Goal: Information Seeking & Learning: Learn about a topic

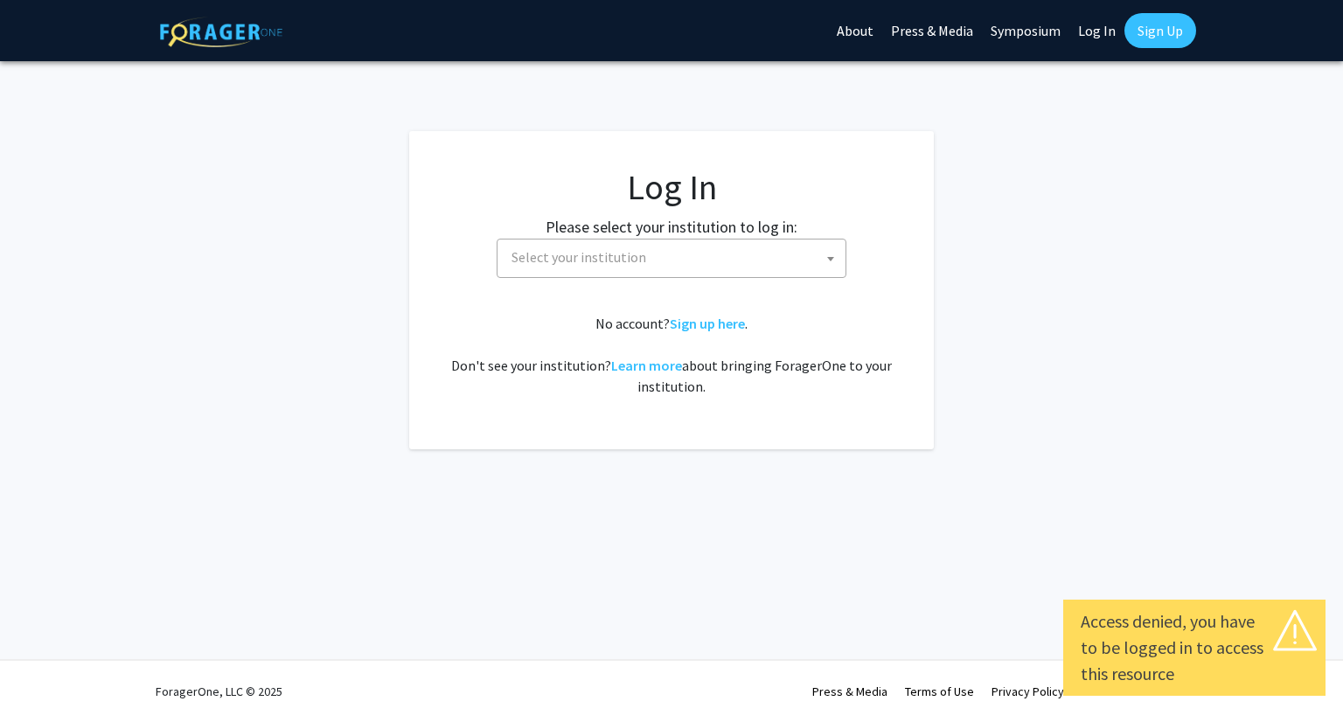
select select
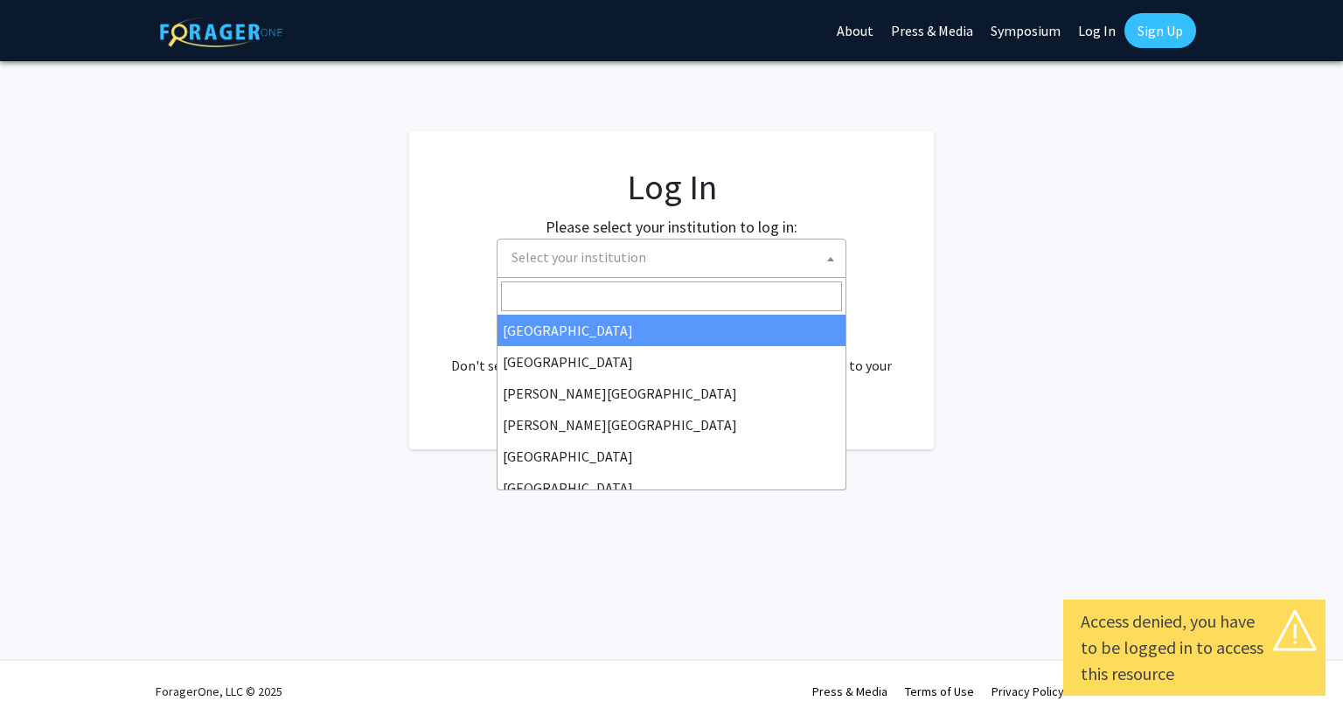
click at [647, 268] on span "Select your institution" at bounding box center [675, 258] width 341 height 36
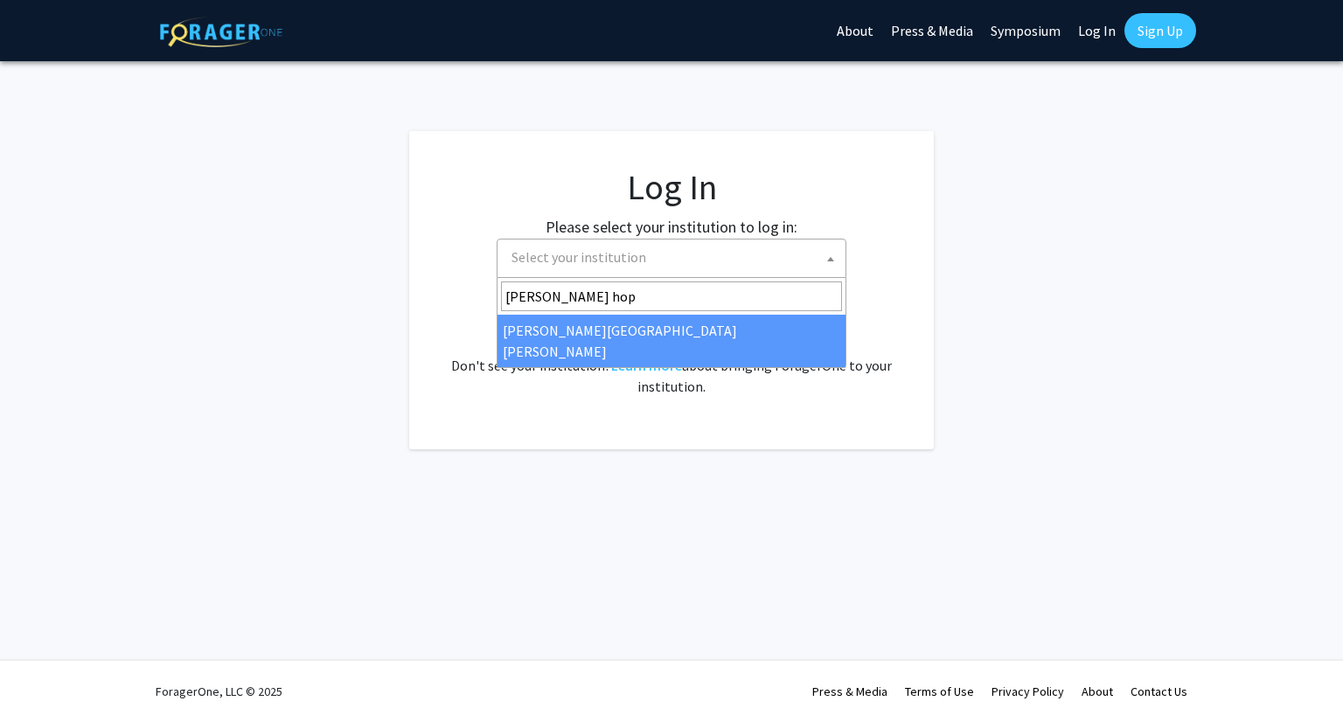
type input "johns hop"
select select "1"
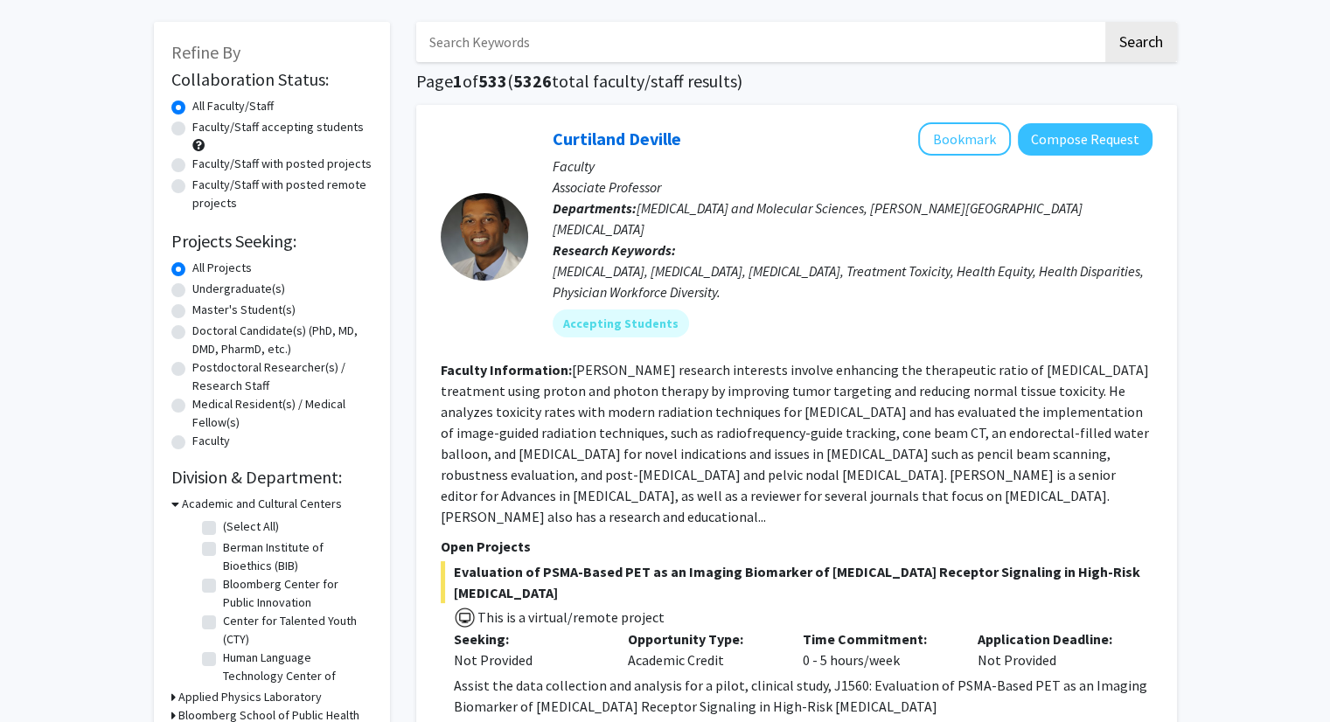
scroll to position [101, 0]
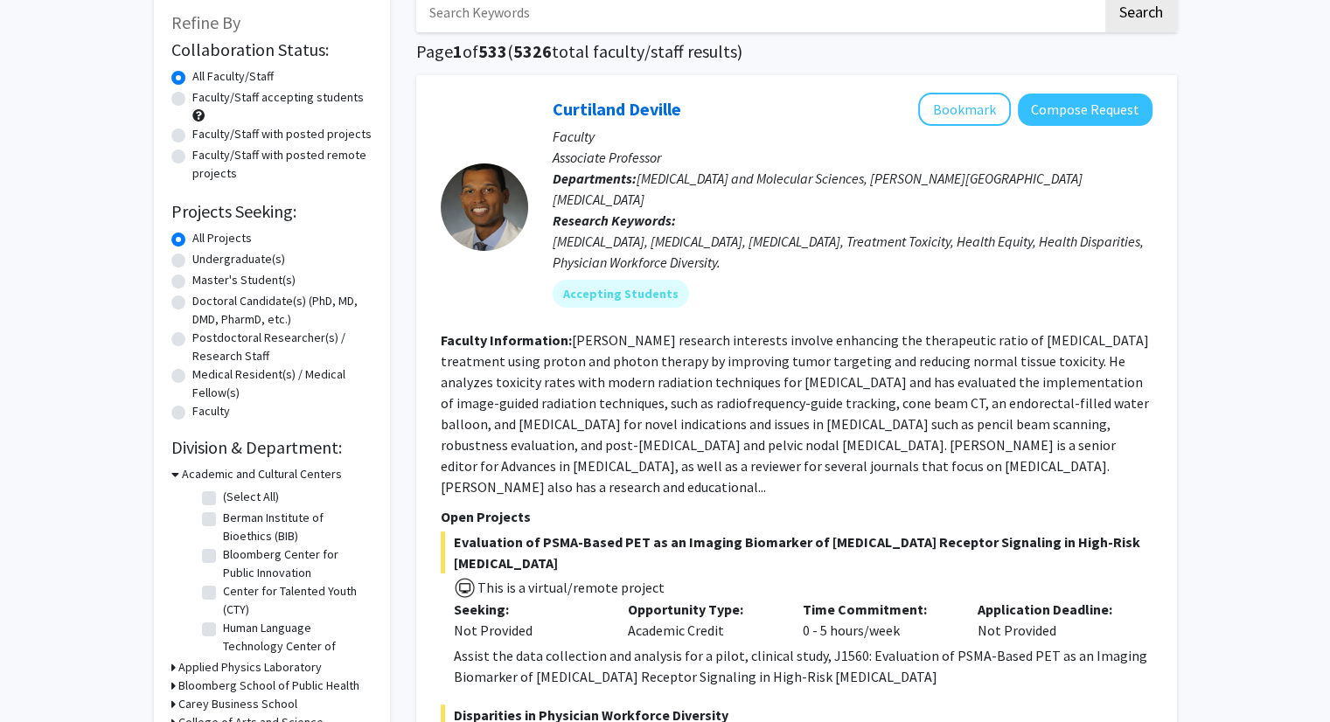
click at [238, 253] on label "Undergraduate(s)" at bounding box center [238, 259] width 93 height 18
click at [204, 253] on input "Undergraduate(s)" at bounding box center [197, 255] width 11 height 11
radio input "true"
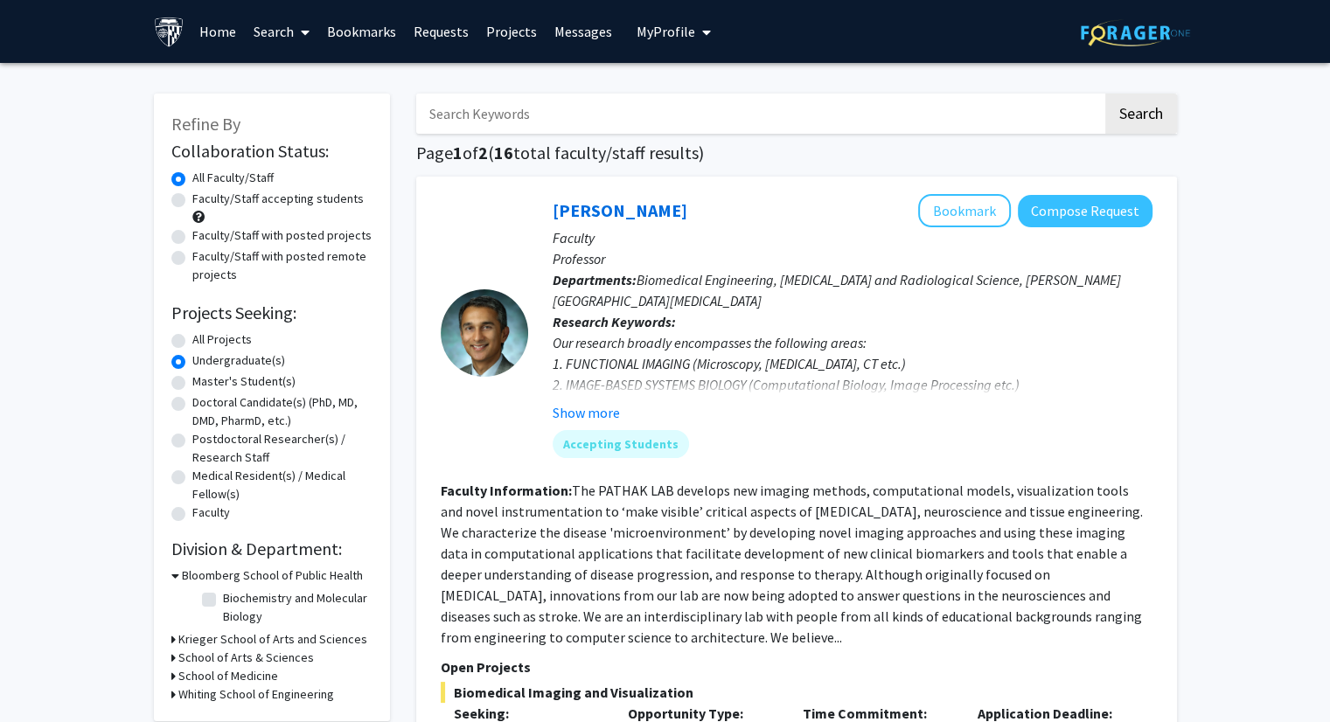
click at [192, 200] on label "Faculty/Staff accepting students" at bounding box center [277, 199] width 171 height 18
click at [192, 200] on input "Faculty/Staff accepting students" at bounding box center [197, 195] width 11 height 11
radio input "true"
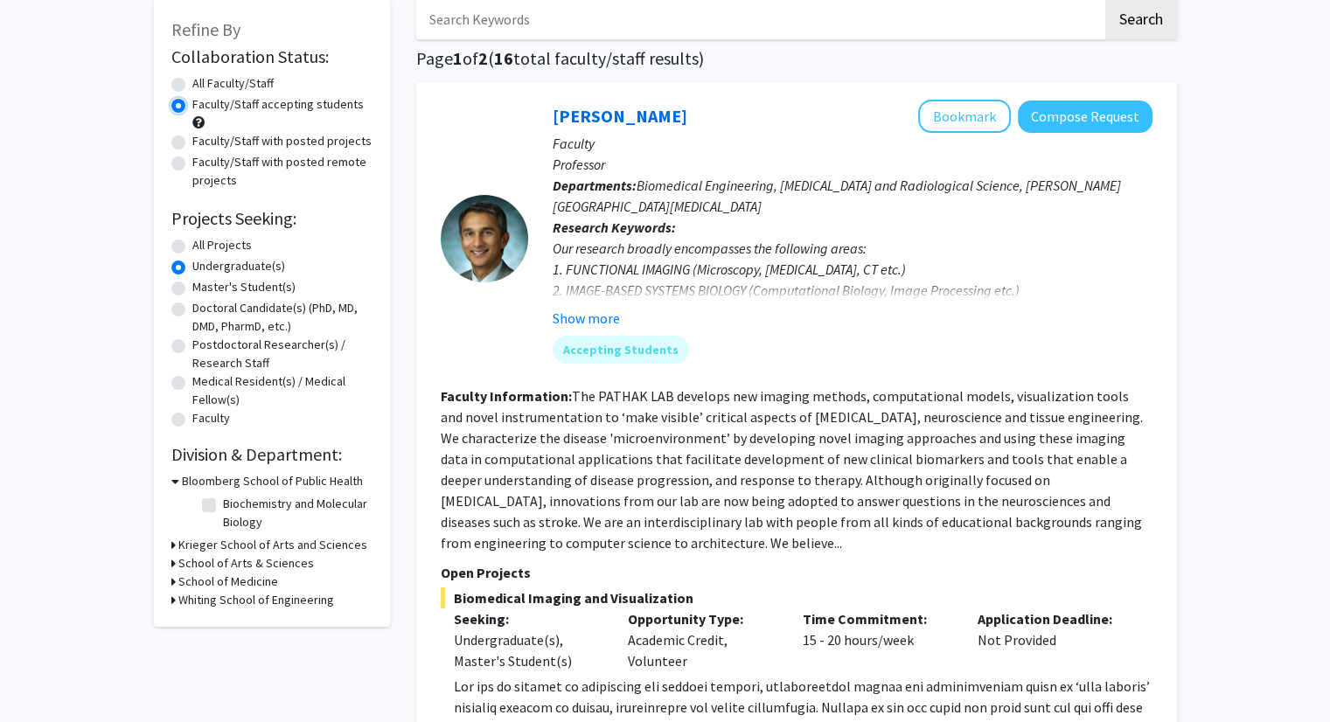
scroll to position [94, 0]
click at [187, 599] on h3 "Whiting School of Engineering" at bounding box center [256, 600] width 156 height 18
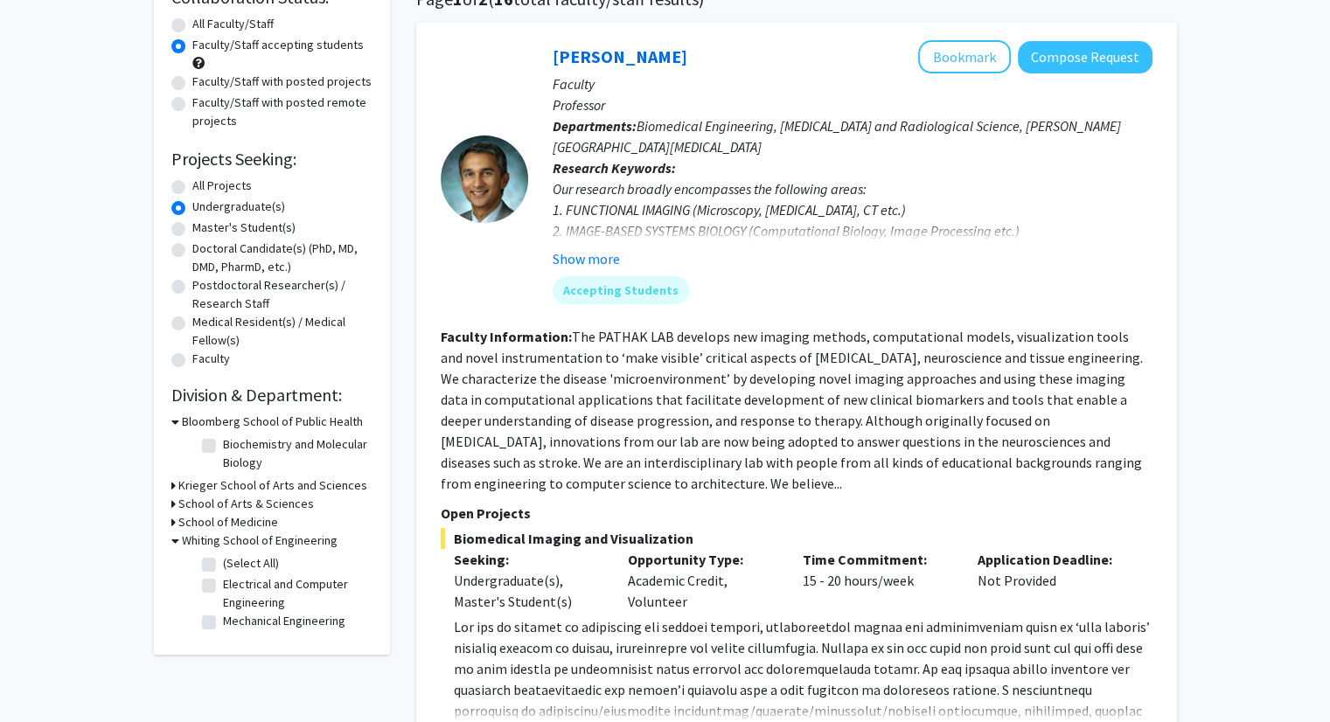
click at [223, 589] on label "Electrical and Computer Engineering" at bounding box center [295, 593] width 145 height 37
click at [223, 587] on input "Electrical and Computer Engineering" at bounding box center [228, 580] width 11 height 11
checkbox input "true"
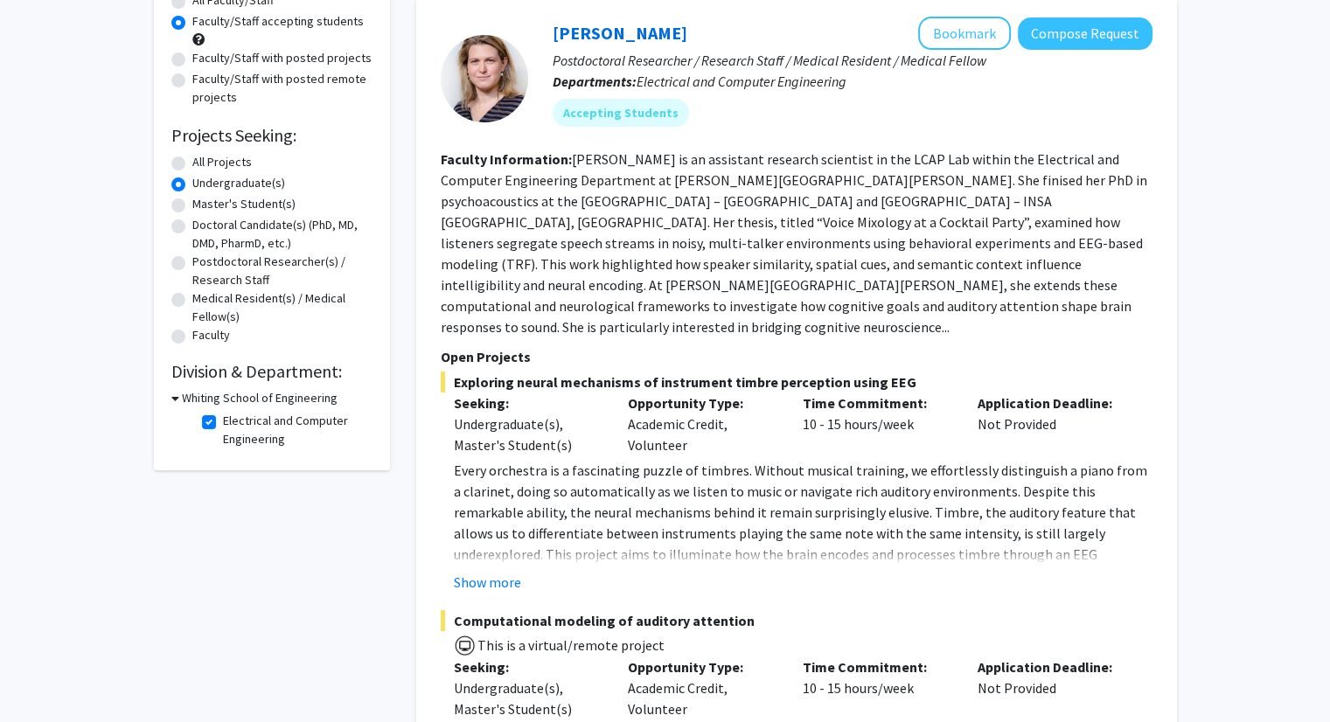
scroll to position [178, 0]
click at [512, 571] on button "Show more" at bounding box center [487, 581] width 67 height 21
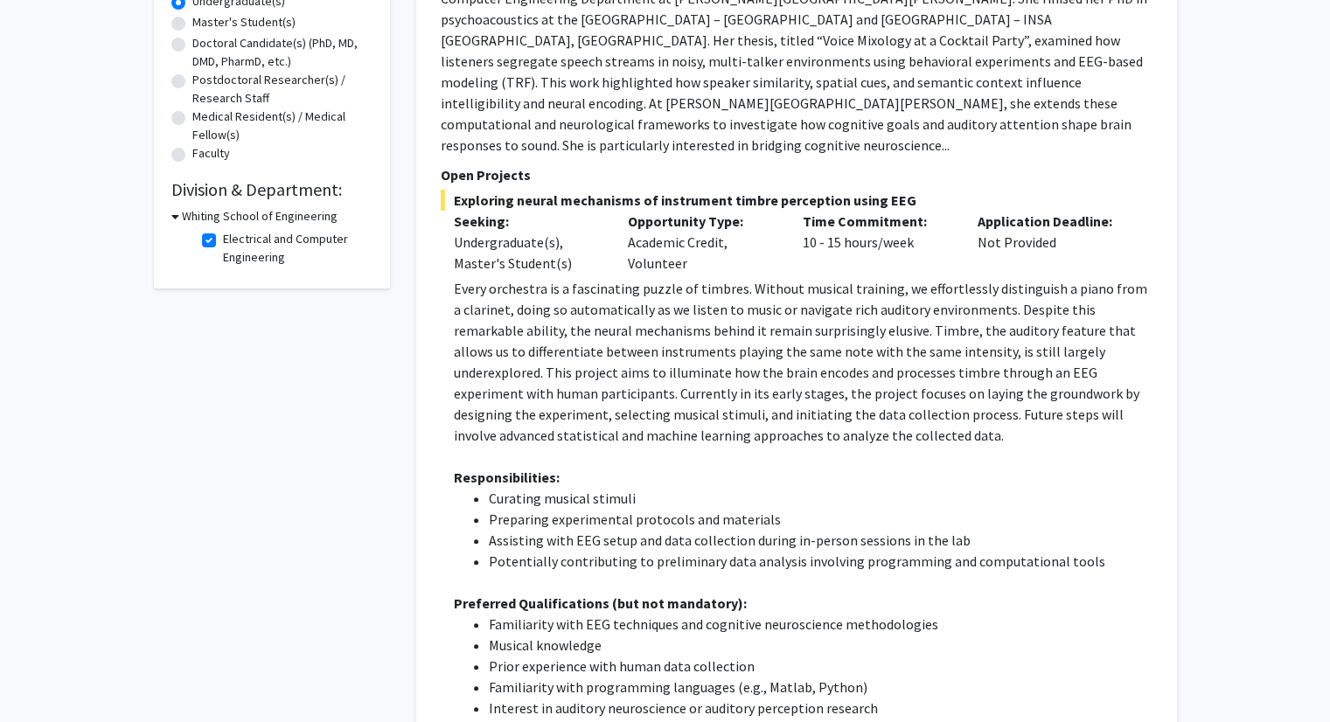
scroll to position [0, 0]
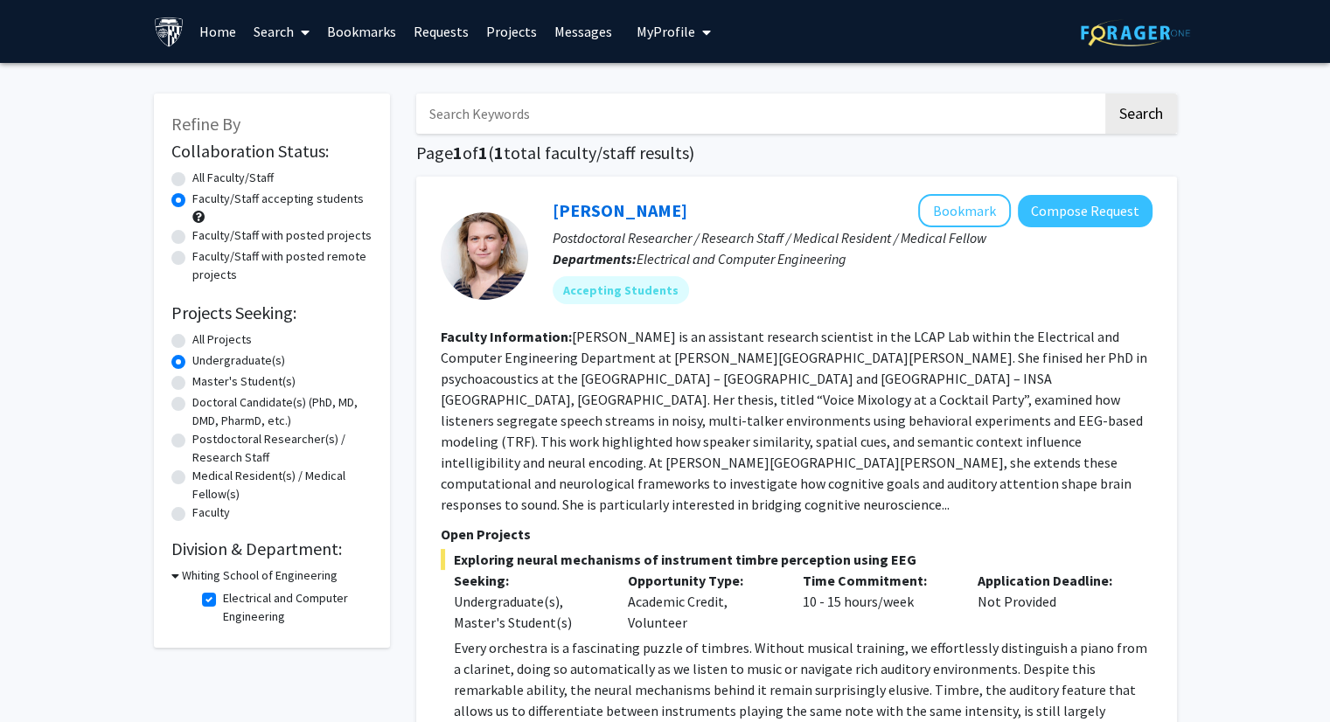
click at [192, 177] on label "All Faculty/Staff" at bounding box center [232, 178] width 81 height 18
click at [192, 177] on input "All Faculty/Staff" at bounding box center [197, 174] width 11 height 11
radio input "true"
click at [109, 305] on div "Refine By Collaboration Status: Collaboration Status All Faculty/Staff Collabor…" at bounding box center [665, 627] width 1330 height 1129
click at [192, 383] on label "Master's Student(s)" at bounding box center [243, 382] width 103 height 18
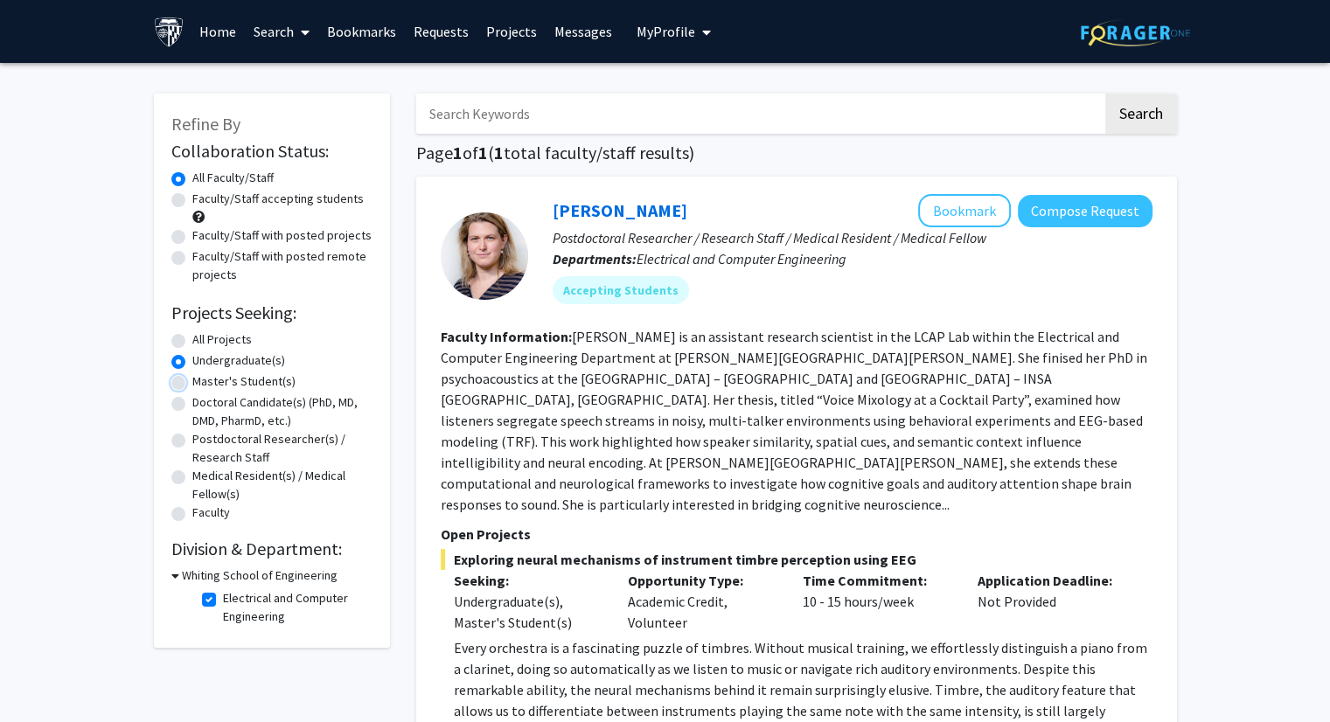
click at [192, 383] on input "Master's Student(s)" at bounding box center [197, 378] width 11 height 11
radio input "true"
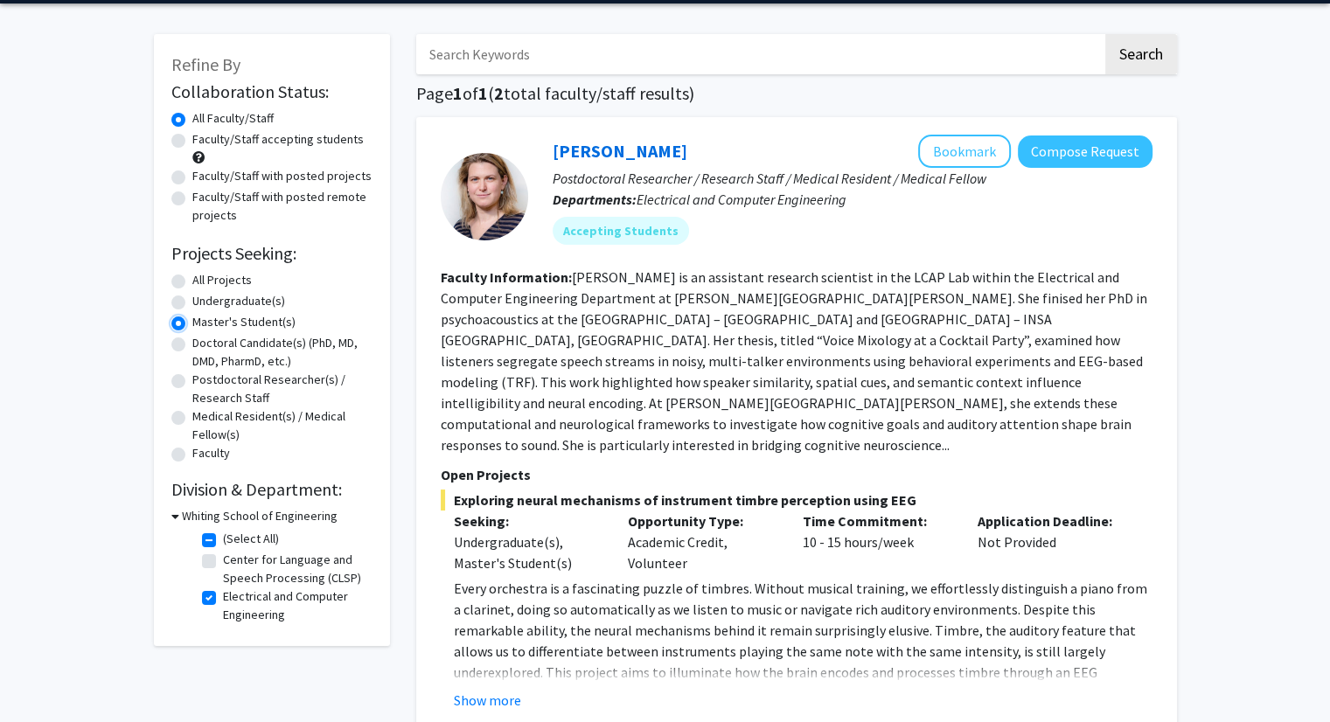
scroll to position [10, 0]
